Goal: Book appointment/travel/reservation

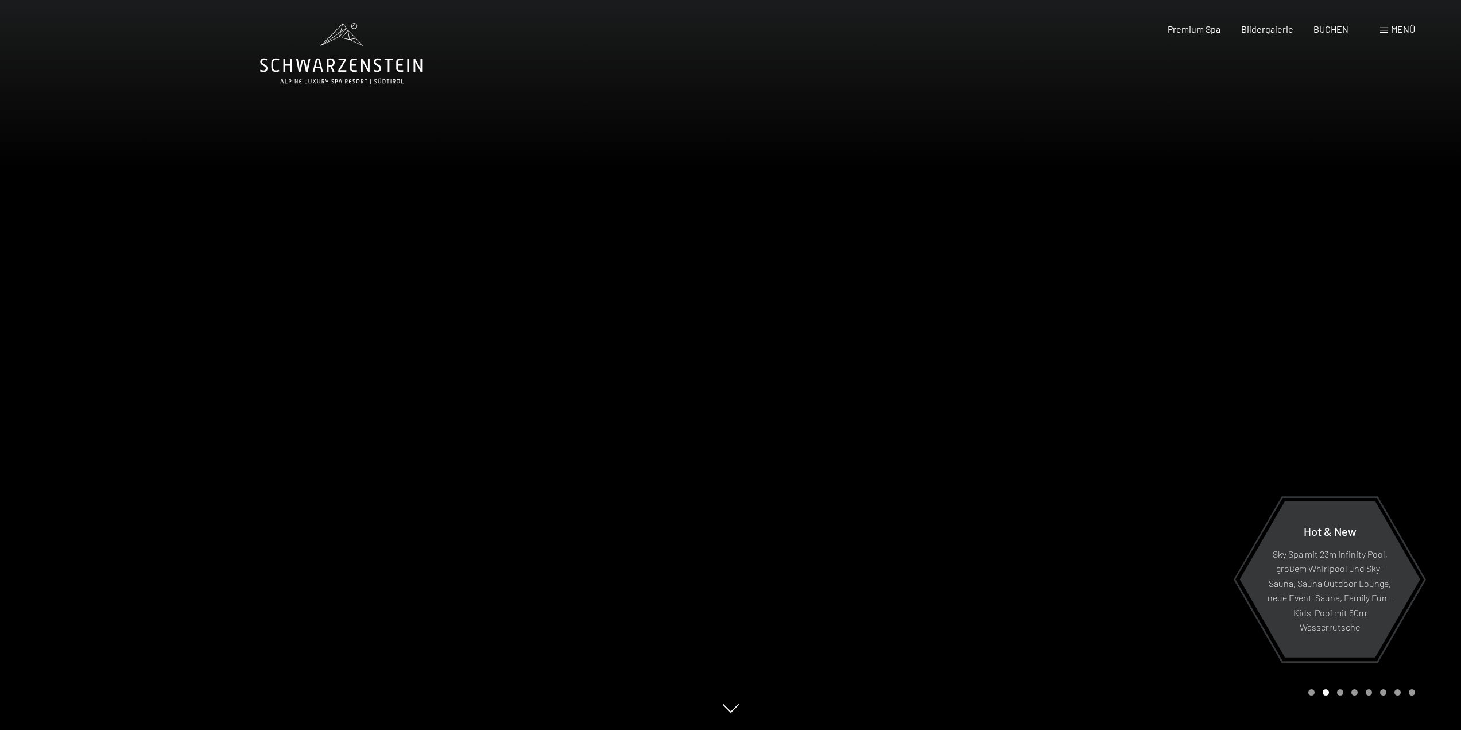
click at [1397, 30] on span "Menü" at bounding box center [1403, 29] width 24 height 11
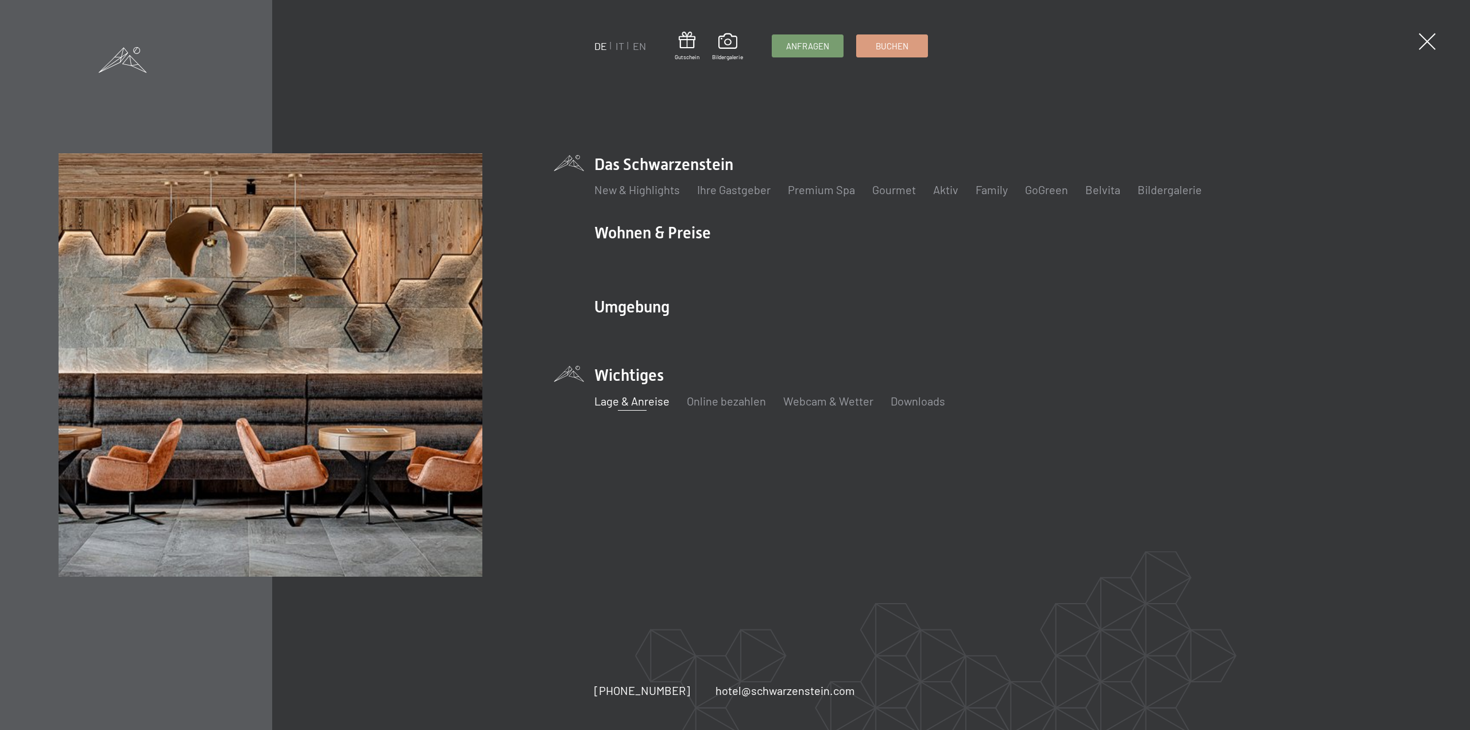
click at [630, 398] on link "Lage & Anreise" at bounding box center [631, 401] width 75 height 14
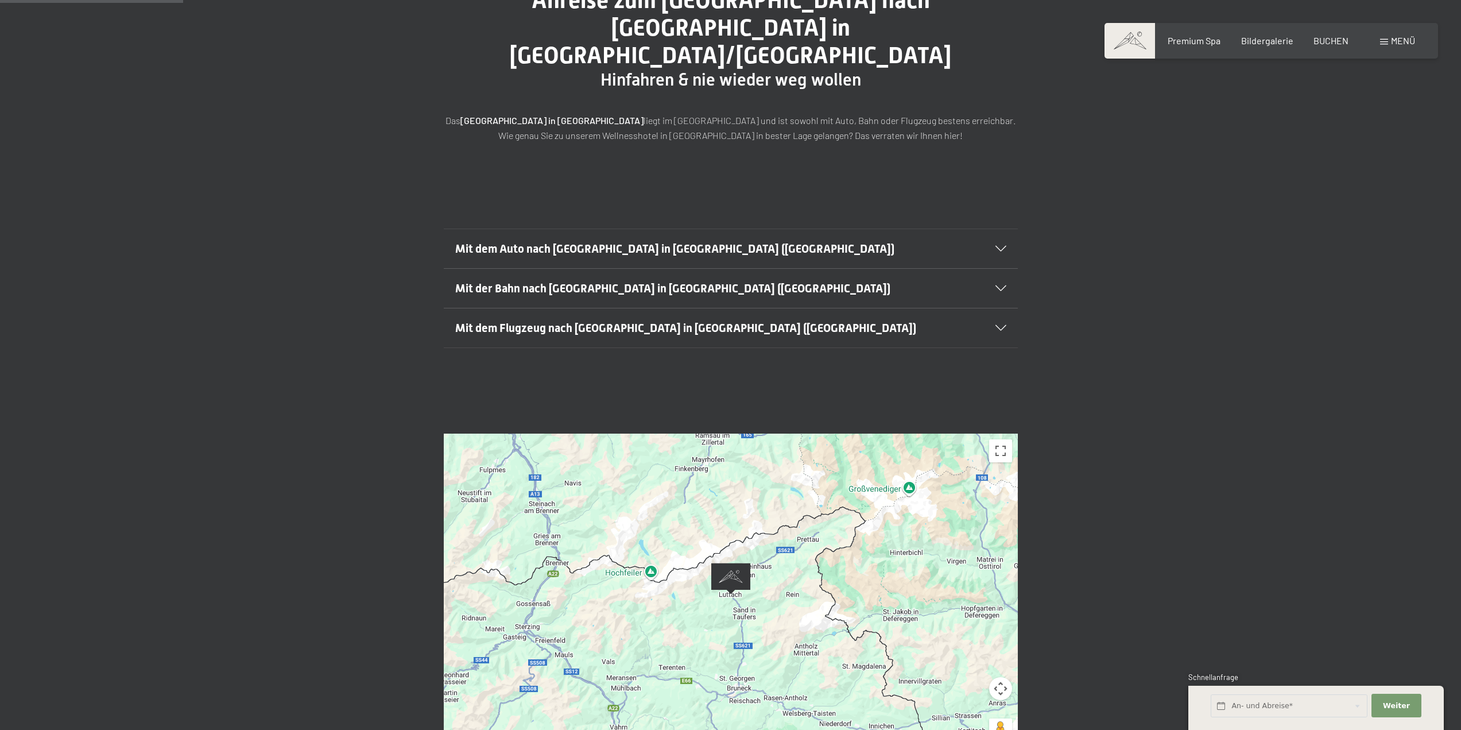
scroll to position [172, 0]
click at [994, 324] on div at bounding box center [993, 327] width 25 height 6
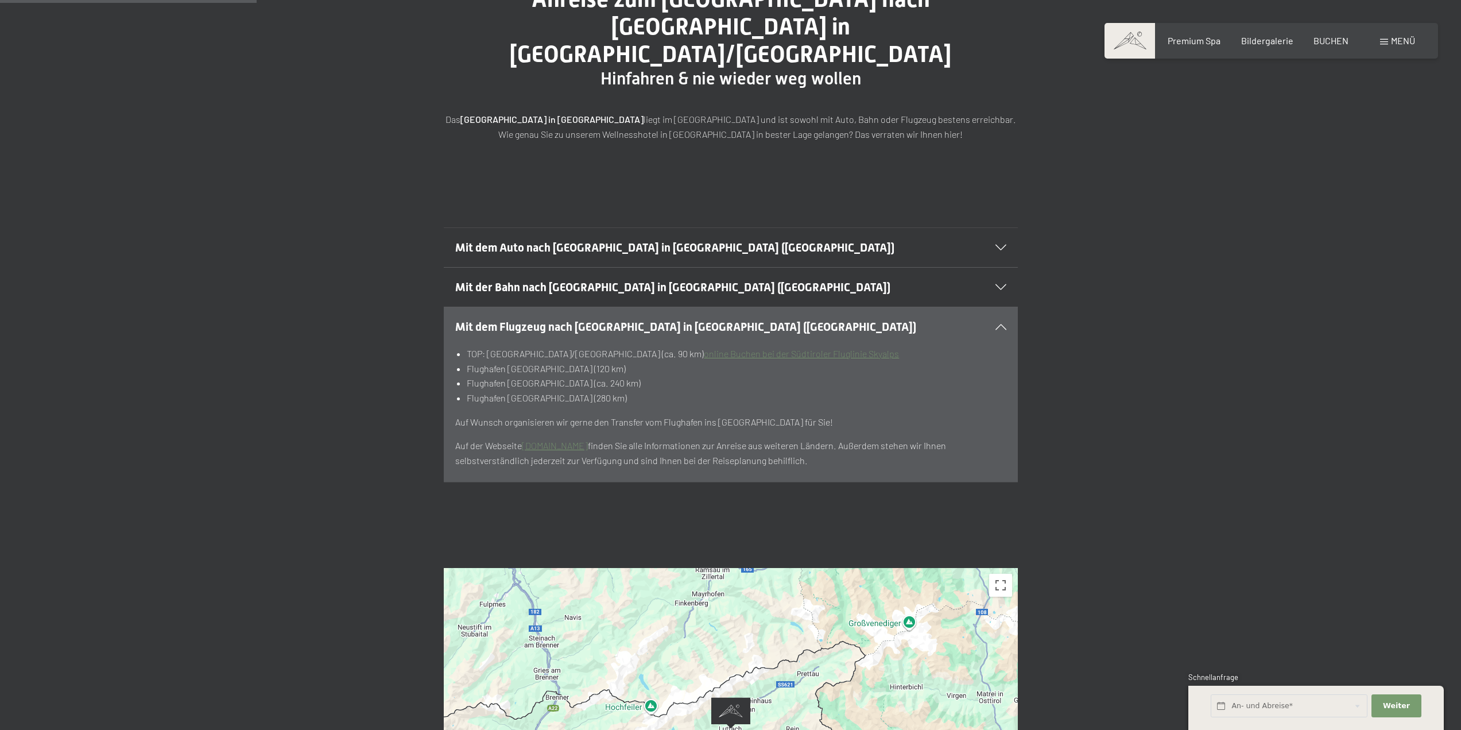
click at [744, 348] on link "online Buchen bei der Südtiroler Fluglinie Skyalps" at bounding box center [801, 353] width 195 height 11
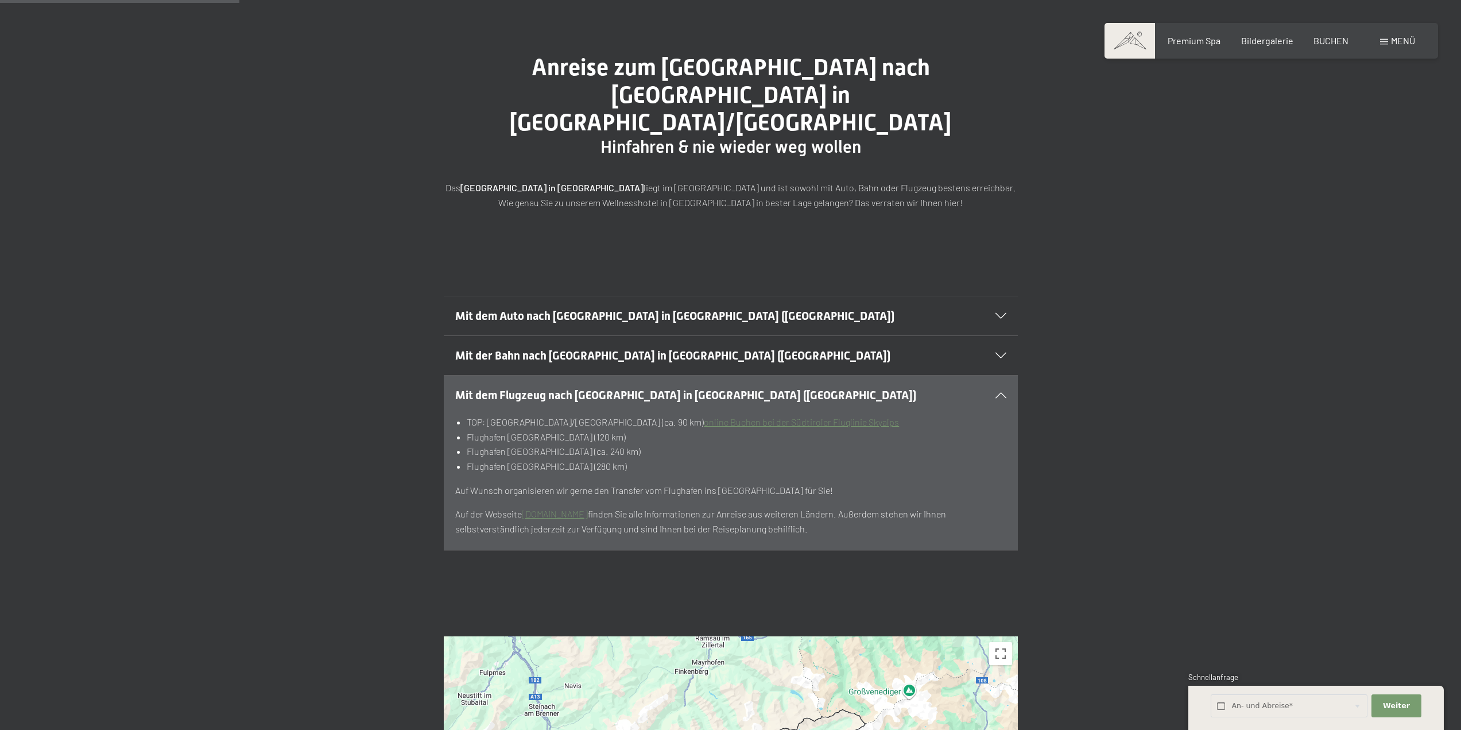
scroll to position [0, 0]
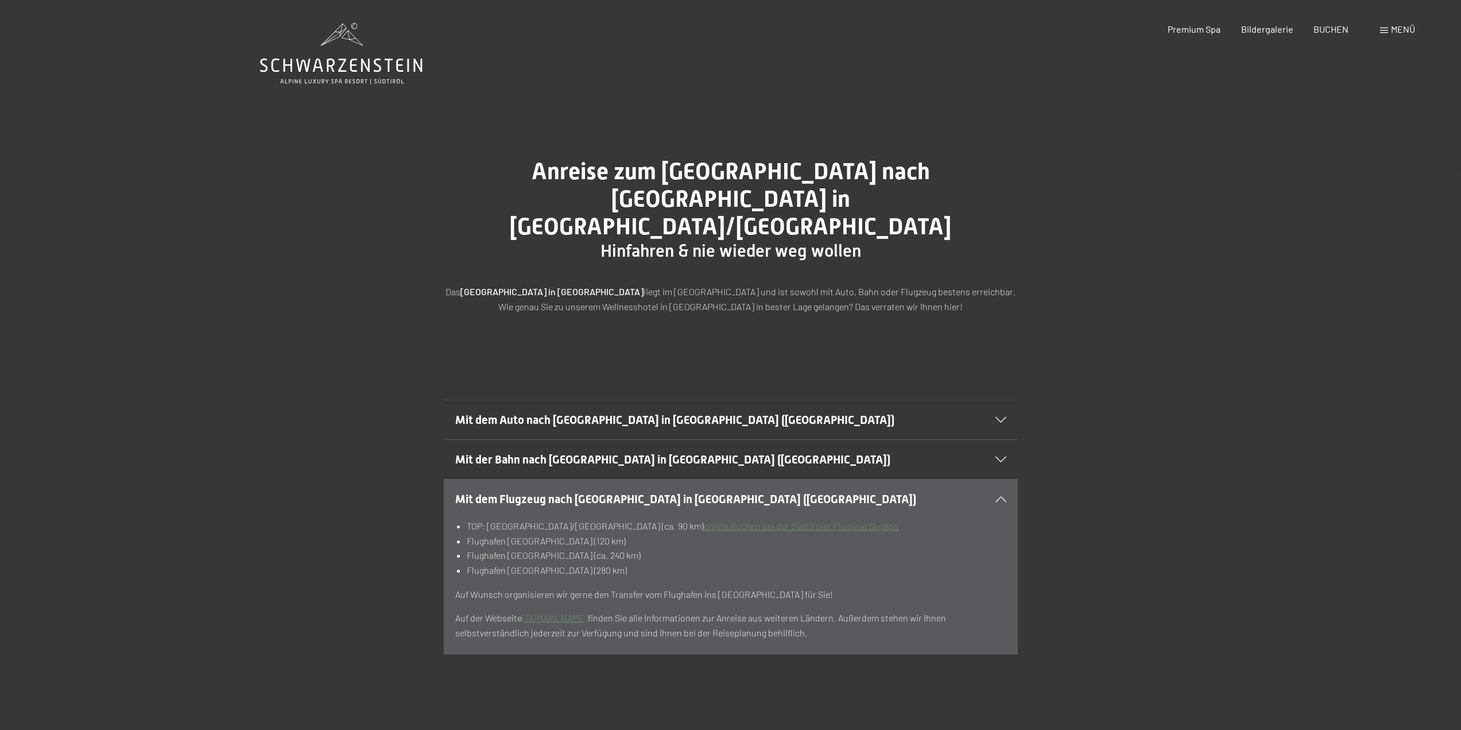
click at [726, 520] on link "online Buchen bei der Südtiroler Fluglinie Skyalps" at bounding box center [801, 525] width 195 height 11
